Goal: Task Accomplishment & Management: Use online tool/utility

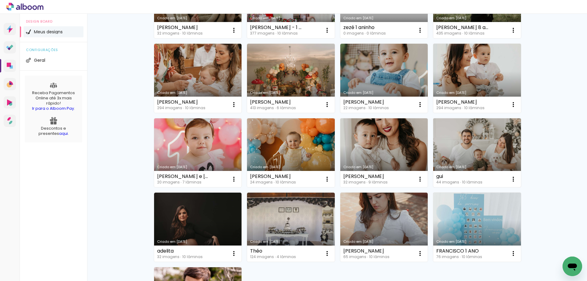
scroll to position [275, 0]
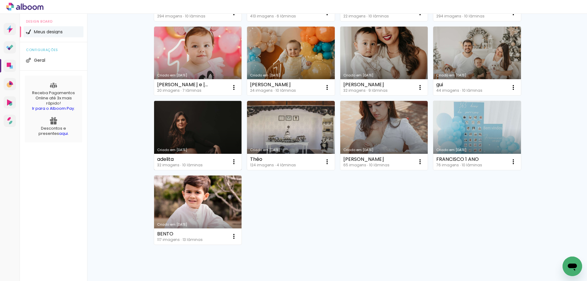
click at [196, 128] on link "Criado em [DATE]" at bounding box center [198, 135] width 88 height 69
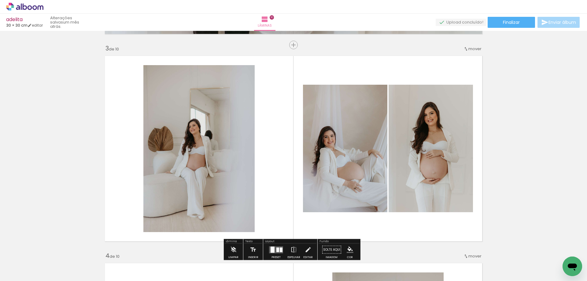
scroll to position [319, 0]
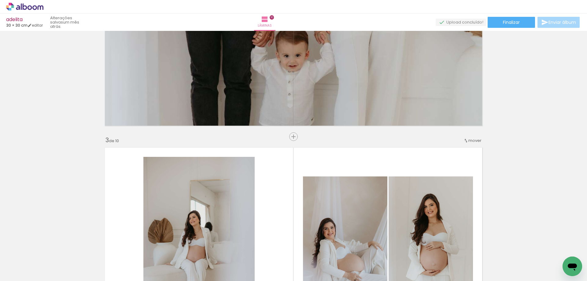
click at [27, 275] on span "Adicionar Fotos" at bounding box center [22, 272] width 18 height 7
click at [0, 0] on input "file" at bounding box center [0, 0] width 0 height 0
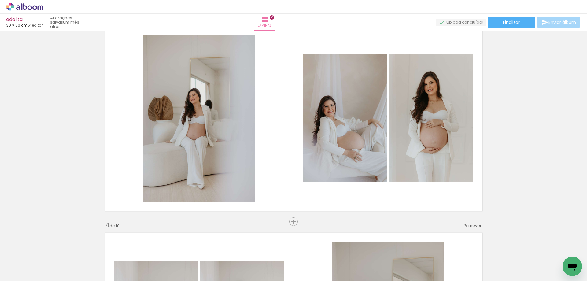
click at [23, 273] on span "Adicionar Fotos" at bounding box center [22, 272] width 18 height 7
click at [0, 0] on input "file" at bounding box center [0, 0] width 0 height 0
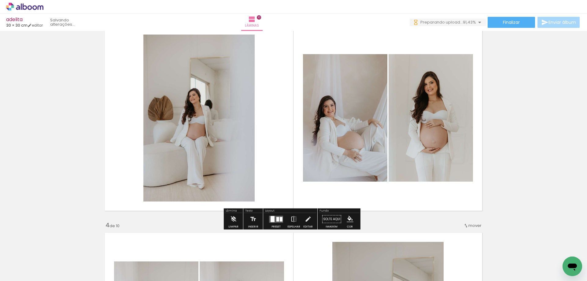
scroll to position [0, 415]
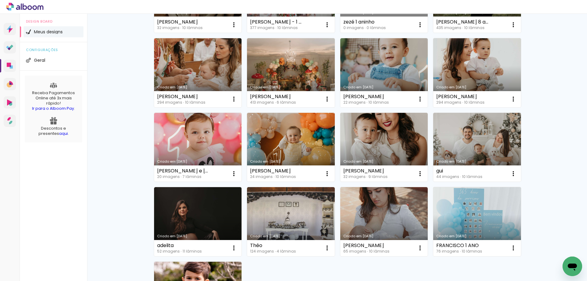
scroll to position [204, 0]
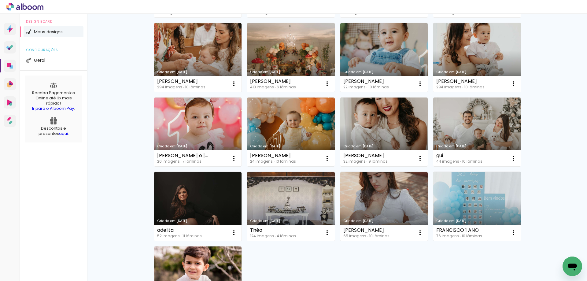
click at [486, 205] on link "Criado em [DATE]" at bounding box center [477, 206] width 88 height 69
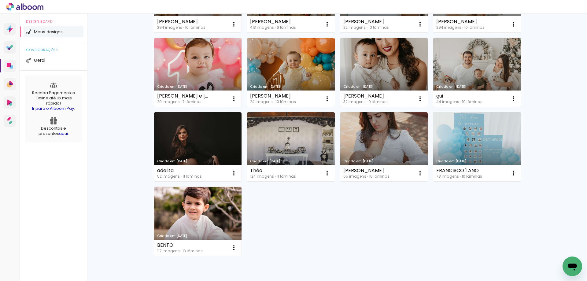
scroll to position [275, 0]
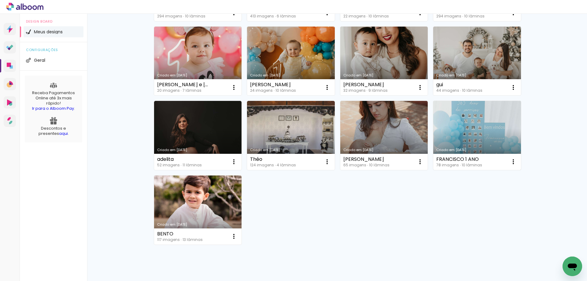
click at [490, 126] on link "Criado em [DATE]" at bounding box center [477, 135] width 88 height 69
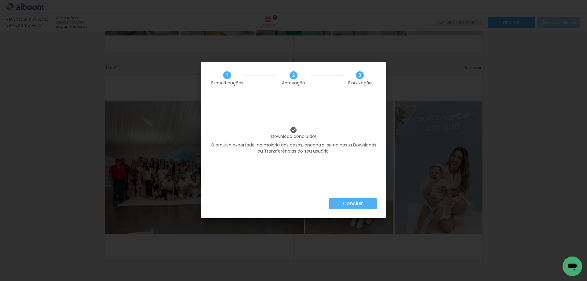
scroll to position [0, 1744]
click at [0, 0] on slot "Concluir" at bounding box center [0, 0] width 0 height 0
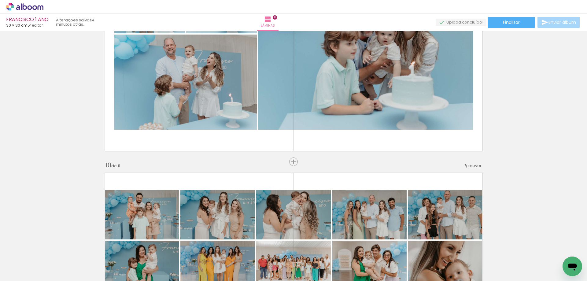
scroll to position [1745, 0]
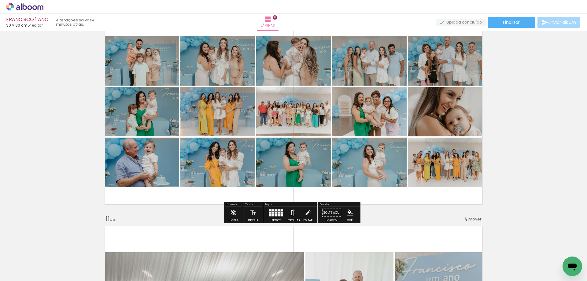
scroll to position [1898, 0]
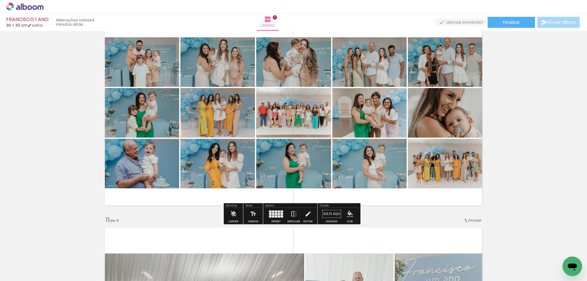
click at [31, 8] on icon at bounding box center [30, 7] width 5 height 5
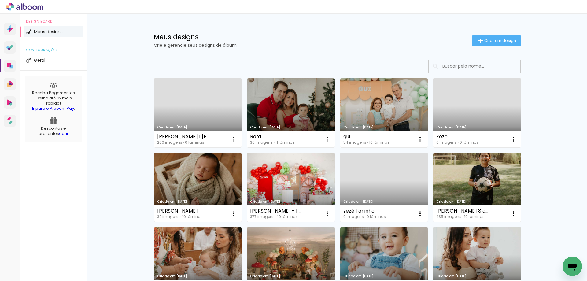
click at [209, 103] on link "Criado em [DATE]" at bounding box center [198, 112] width 88 height 69
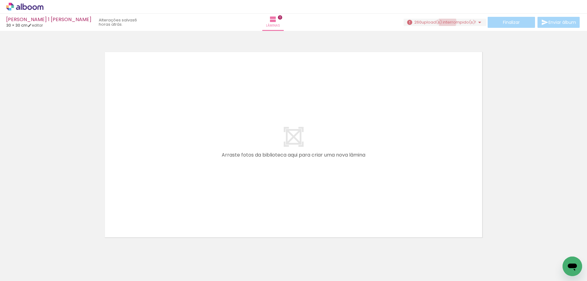
click at [445, 22] on span "upload(s) interrompido(s)!" at bounding box center [449, 22] width 54 height 6
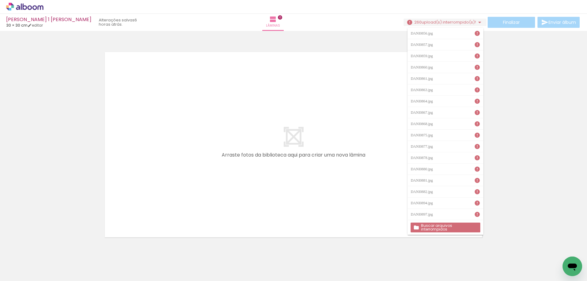
click at [0, 0] on slot "Buscar arquivos interrompidos" at bounding box center [0, 0] width 0 height 0
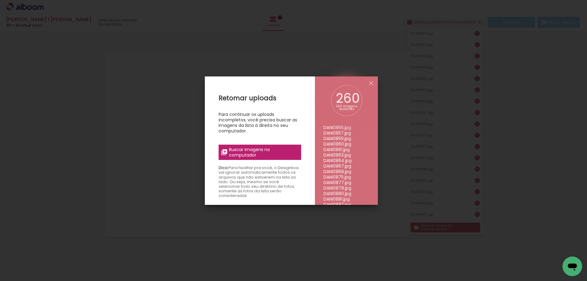
click at [281, 160] on div "Retomar uploads Para continuar os uploads incompletos, você precisa buscar as i…" at bounding box center [260, 216] width 110 height 281
click at [268, 149] on span "Buscar imagens no computador" at bounding box center [263, 152] width 68 height 11
click at [0, 0] on input "file" at bounding box center [0, 0] width 0 height 0
click at [283, 154] on span "Buscar imagens no computador" at bounding box center [263, 152] width 68 height 11
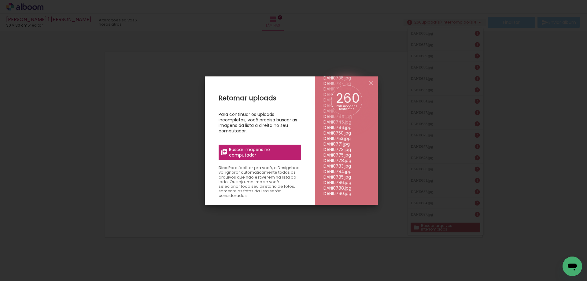
click at [0, 0] on input "file" at bounding box center [0, 0] width 0 height 0
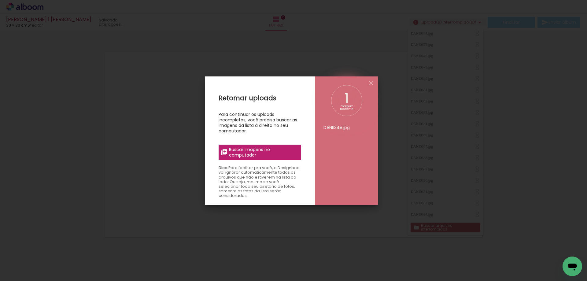
scroll to position [0, 0]
click at [371, 85] on iron-icon at bounding box center [371, 83] width 7 height 7
